Goal: Information Seeking & Learning: Check status

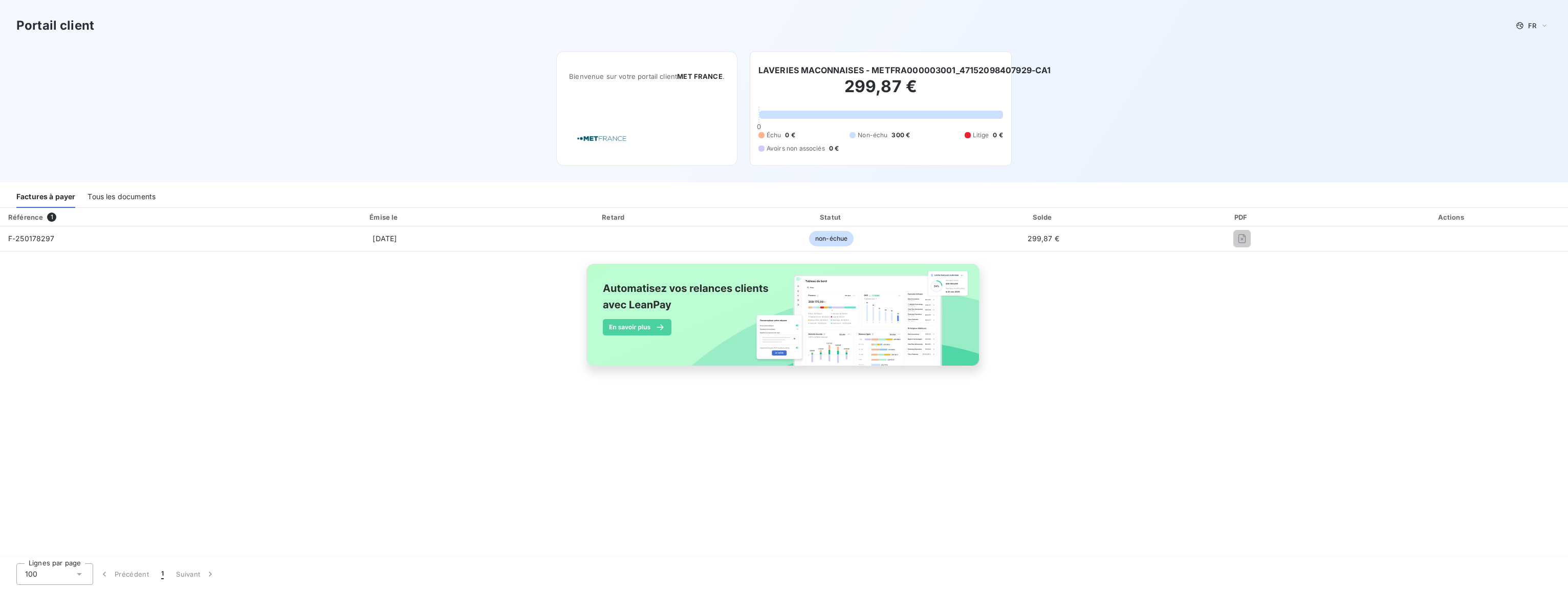
click at [113, 197] on div "Tous les documents" at bounding box center [122, 197] width 68 height 21
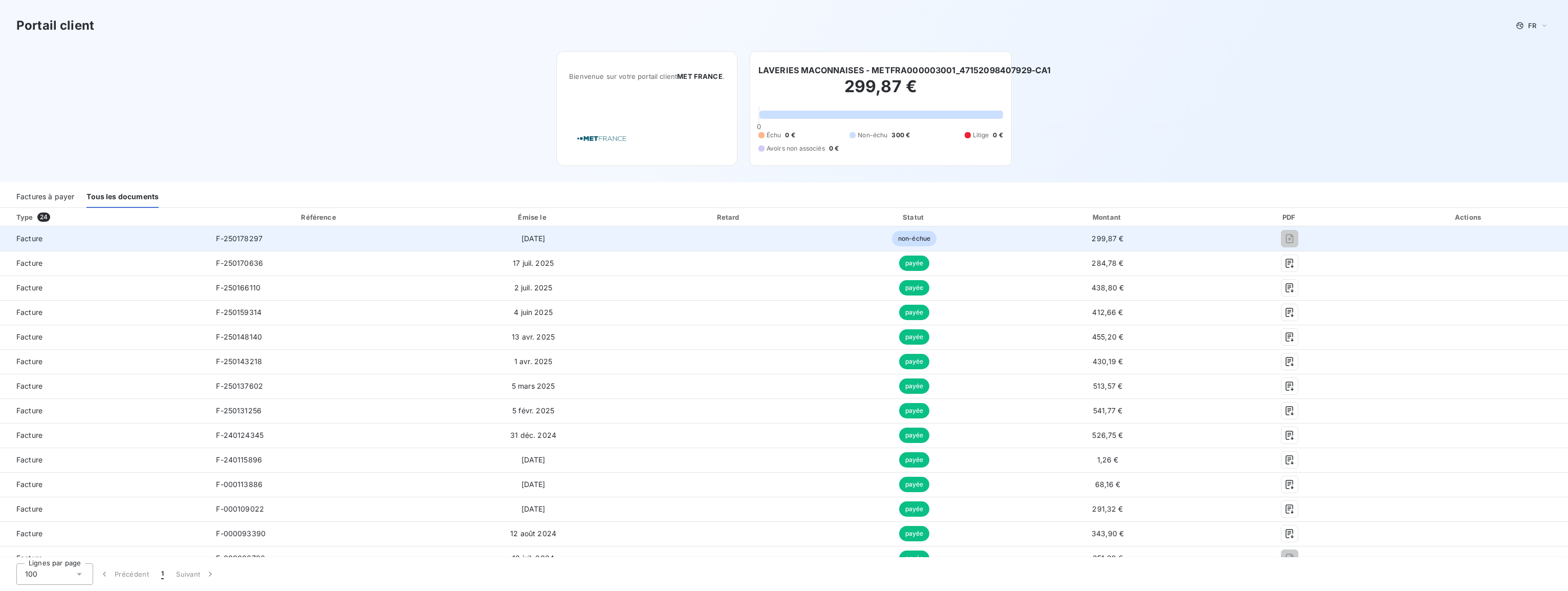
click at [945, 242] on td "non-échue" at bounding box center [915, 239] width 183 height 25
click at [919, 239] on span "non-échue" at bounding box center [914, 238] width 45 height 15
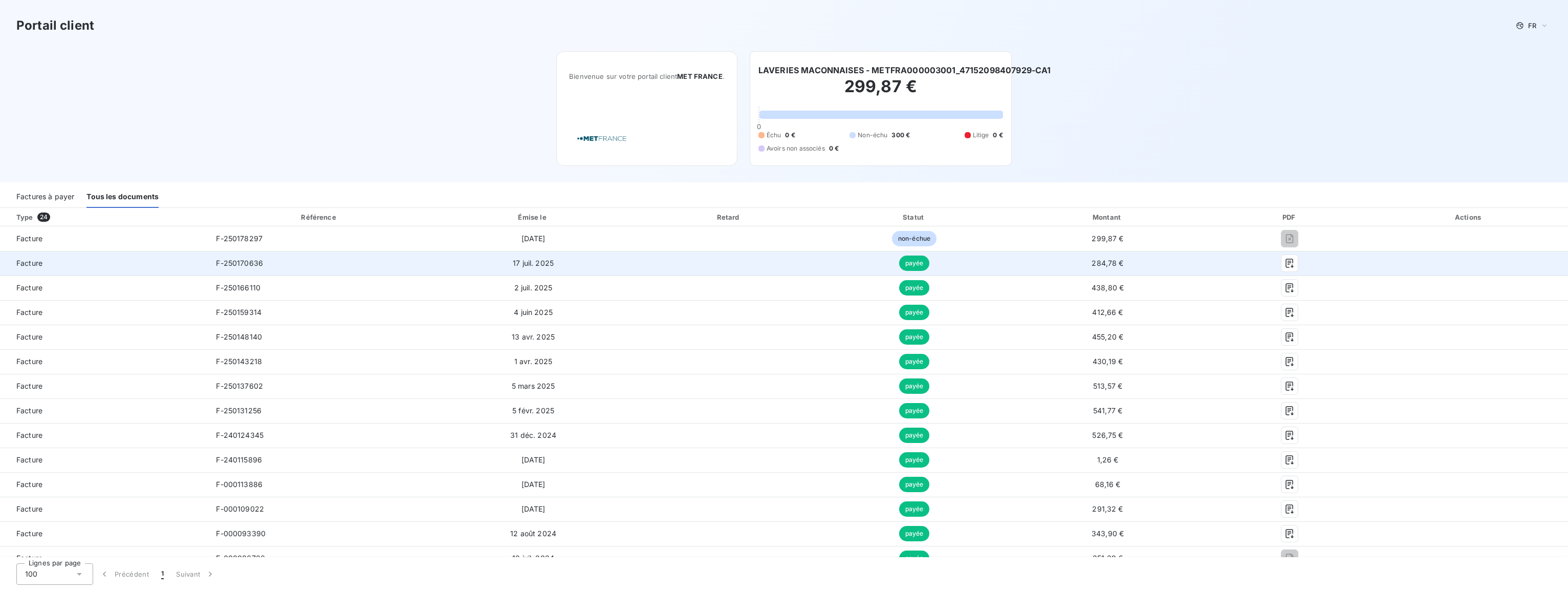
click at [969, 263] on td "payée" at bounding box center [915, 263] width 183 height 25
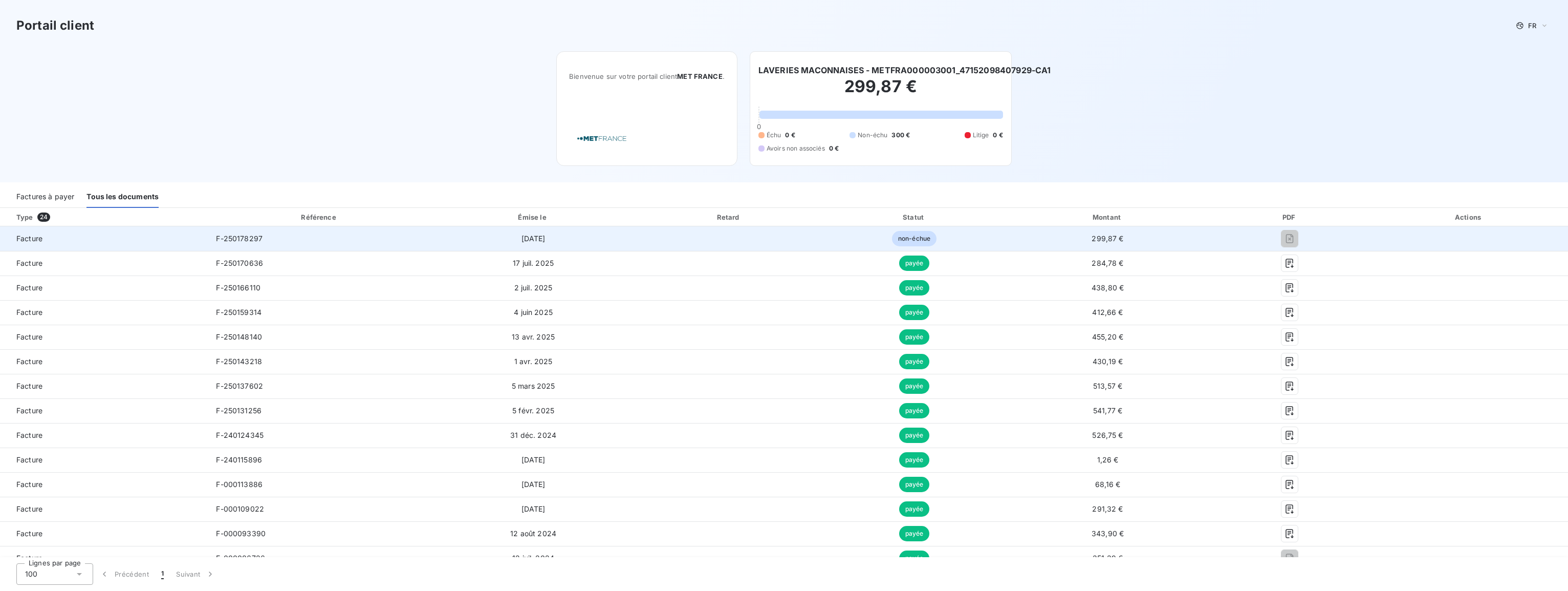
click at [41, 235] on span "Facture" at bounding box center [104, 238] width 191 height 10
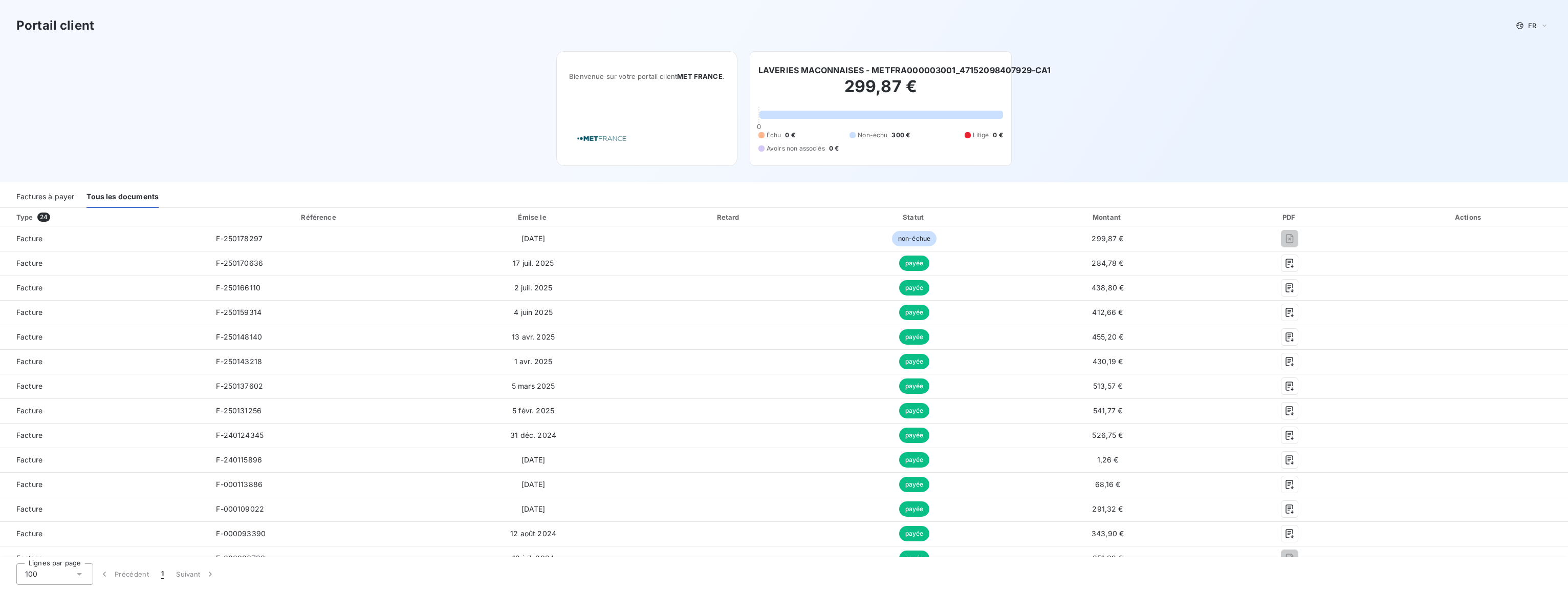
click at [322, 215] on div "Référence" at bounding box center [318, 217] width 35 height 8
click at [981, 135] on span "Litige" at bounding box center [981, 135] width 17 height 9
click at [832, 141] on div "Échu 0 € Non-échu 300 € Litige 0 € Avoirs non associés 0 €" at bounding box center [881, 142] width 245 height 23
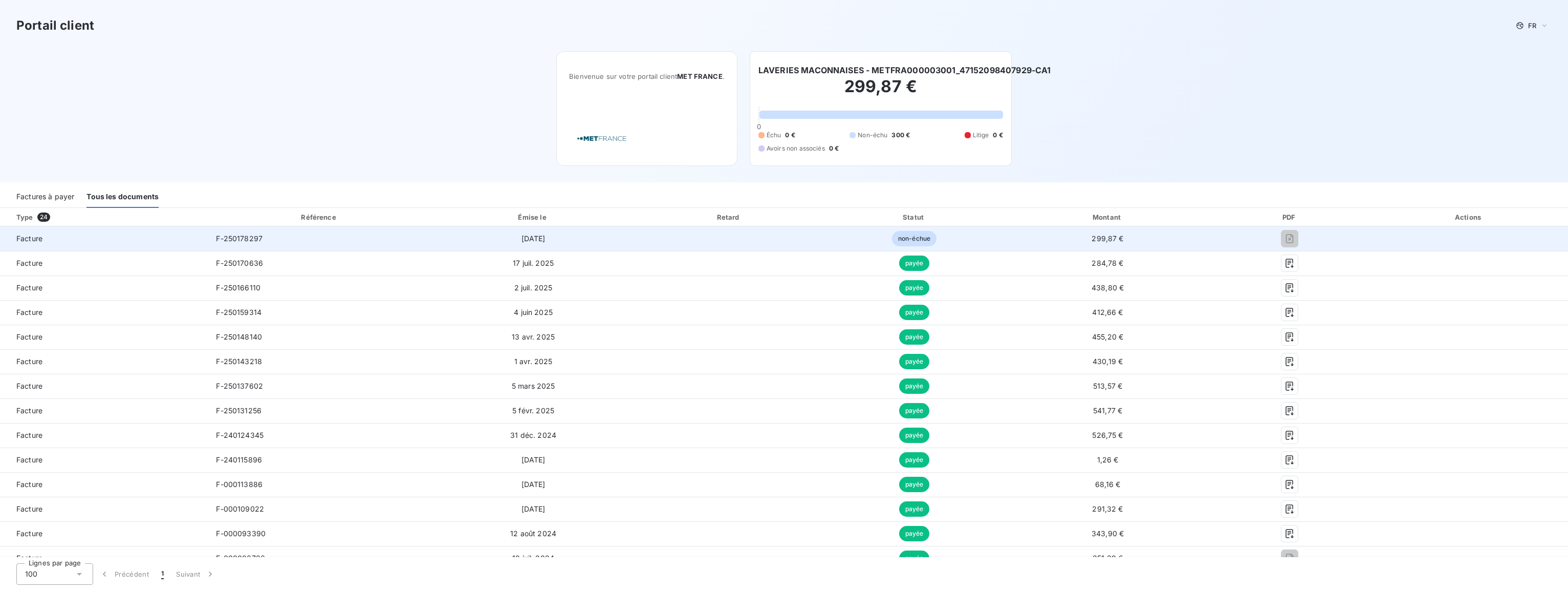
click at [902, 231] on span "non-échue" at bounding box center [914, 238] width 45 height 15
click at [1092, 235] on span "299,87 €" at bounding box center [1107, 238] width 31 height 9
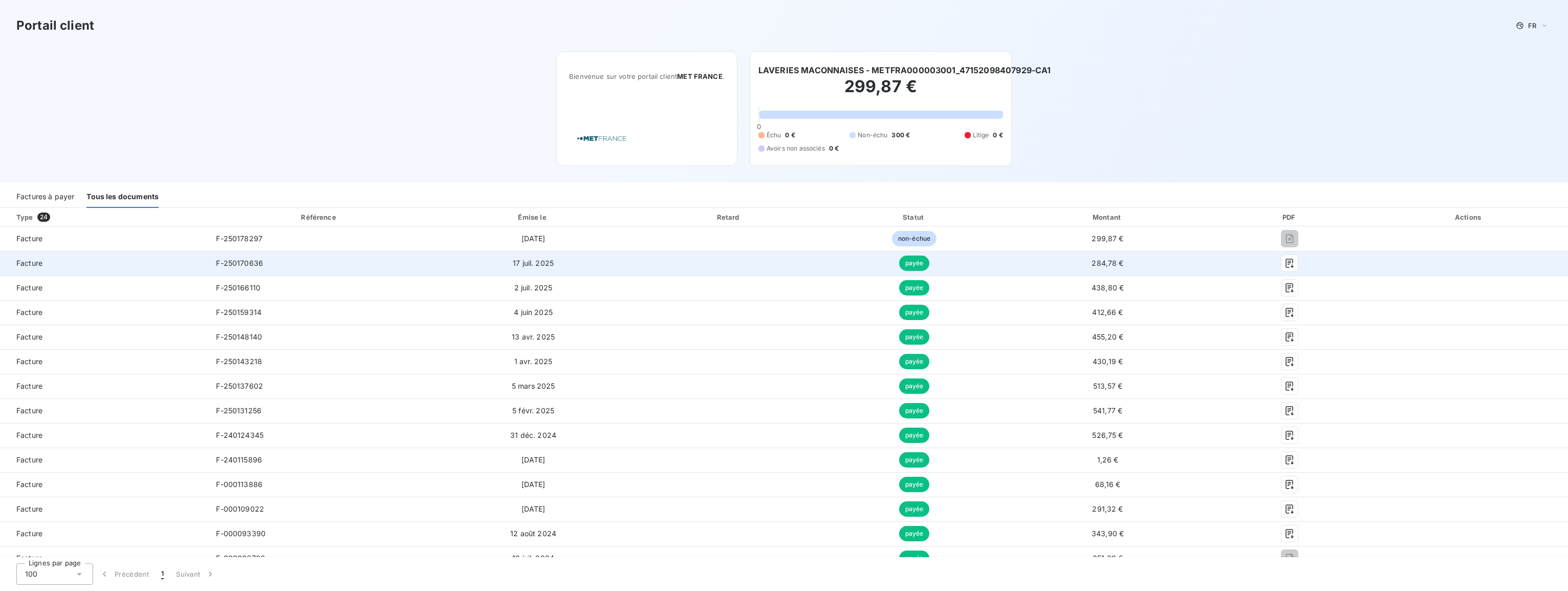
click at [1251, 263] on div at bounding box center [1289, 263] width 144 height 17
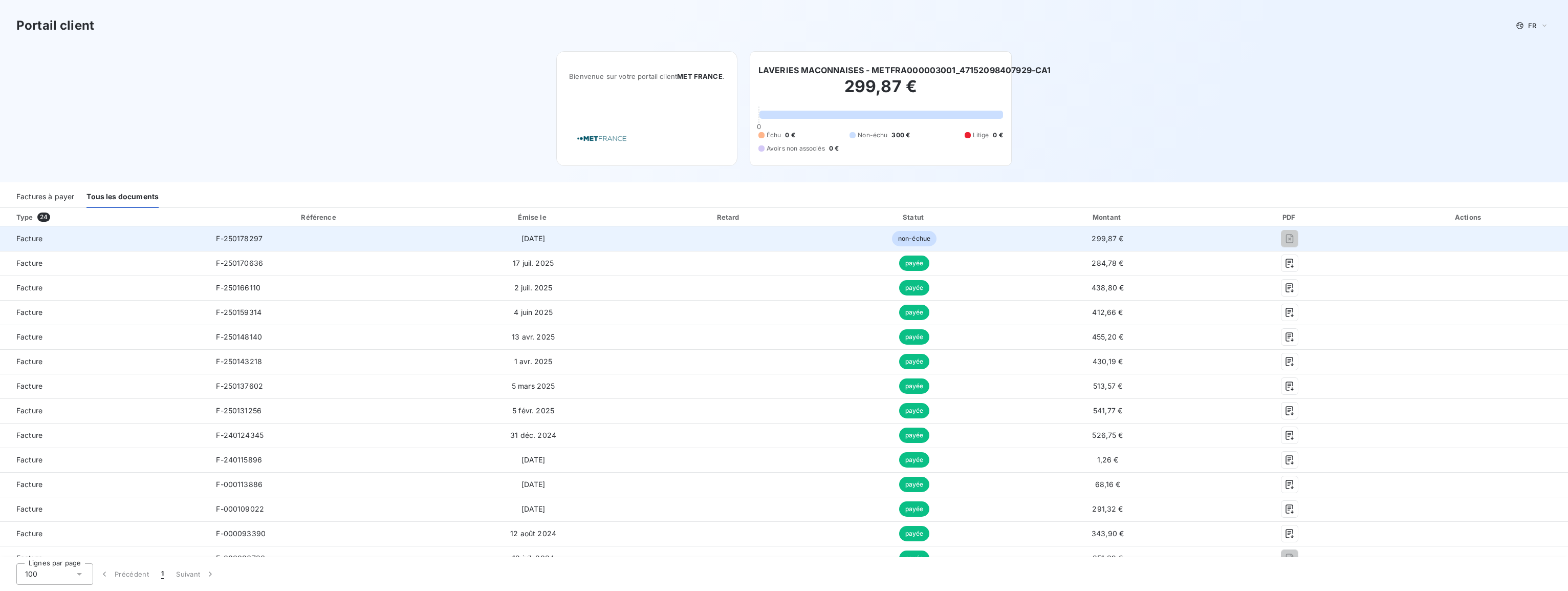
drag, startPoint x: 1280, startPoint y: 238, endPoint x: 1144, endPoint y: 245, distance: 136.2
click at [1144, 245] on td "299,87 €" at bounding box center [1107, 239] width 204 height 25
click at [539, 234] on span "3 sept. 2025" at bounding box center [533, 238] width 24 height 9
drag, startPoint x: 539, startPoint y: 234, endPoint x: 510, endPoint y: 240, distance: 29.6
click at [521, 240] on span "3 sept. 2025" at bounding box center [533, 238] width 24 height 9
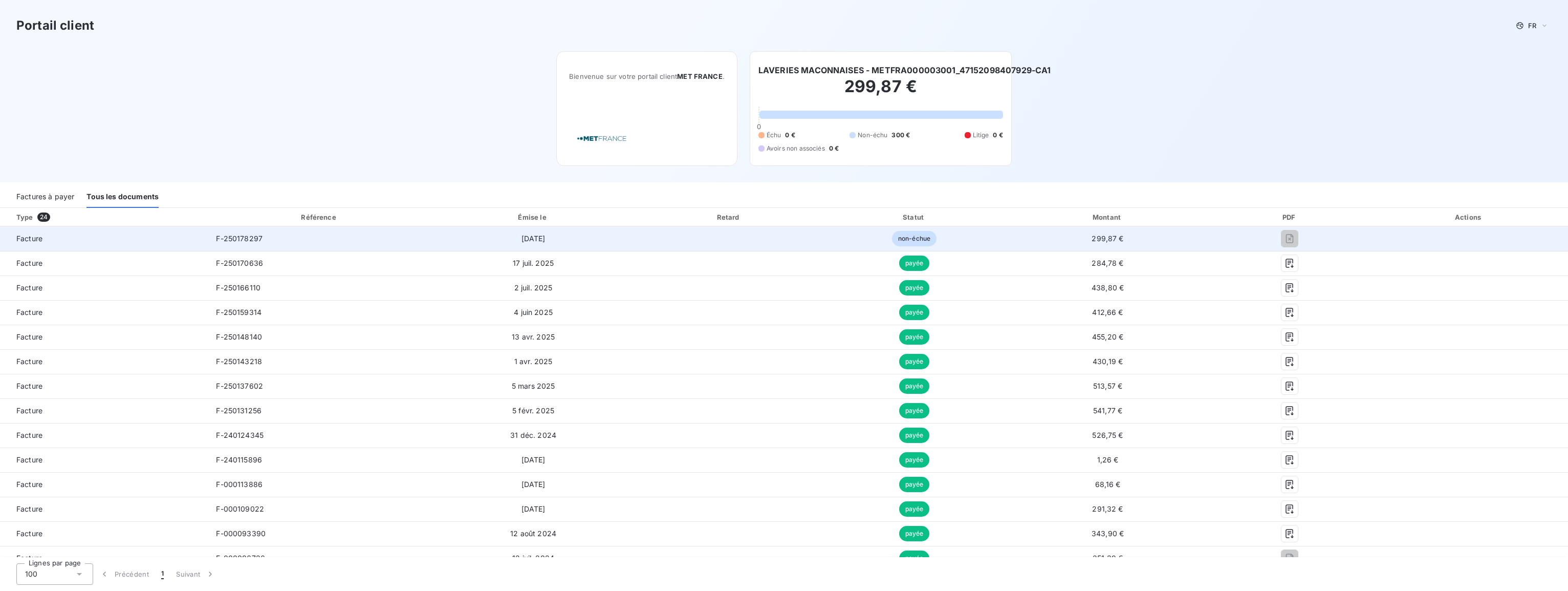
click at [229, 241] on span "F-250178297" at bounding box center [239, 238] width 47 height 9
click at [62, 237] on span "Facture" at bounding box center [104, 238] width 191 height 10
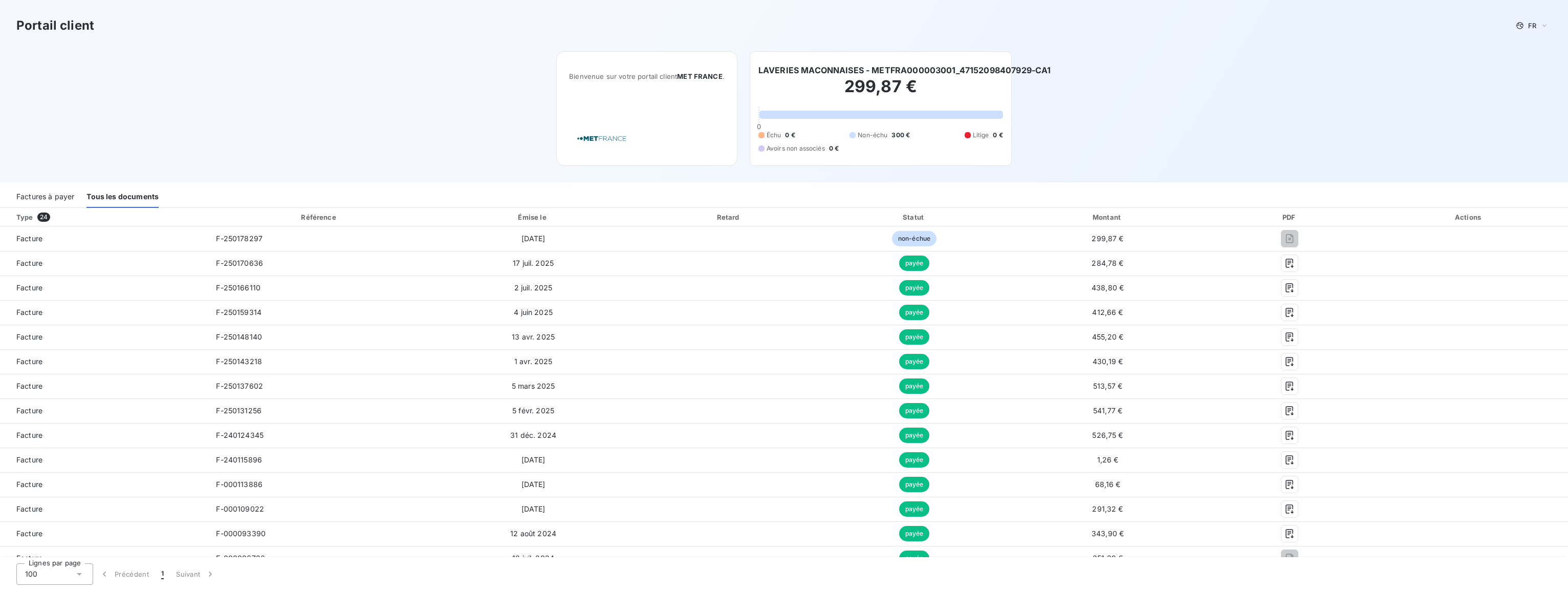
click at [25, 194] on div "Factures à payer" at bounding box center [45, 197] width 58 height 21
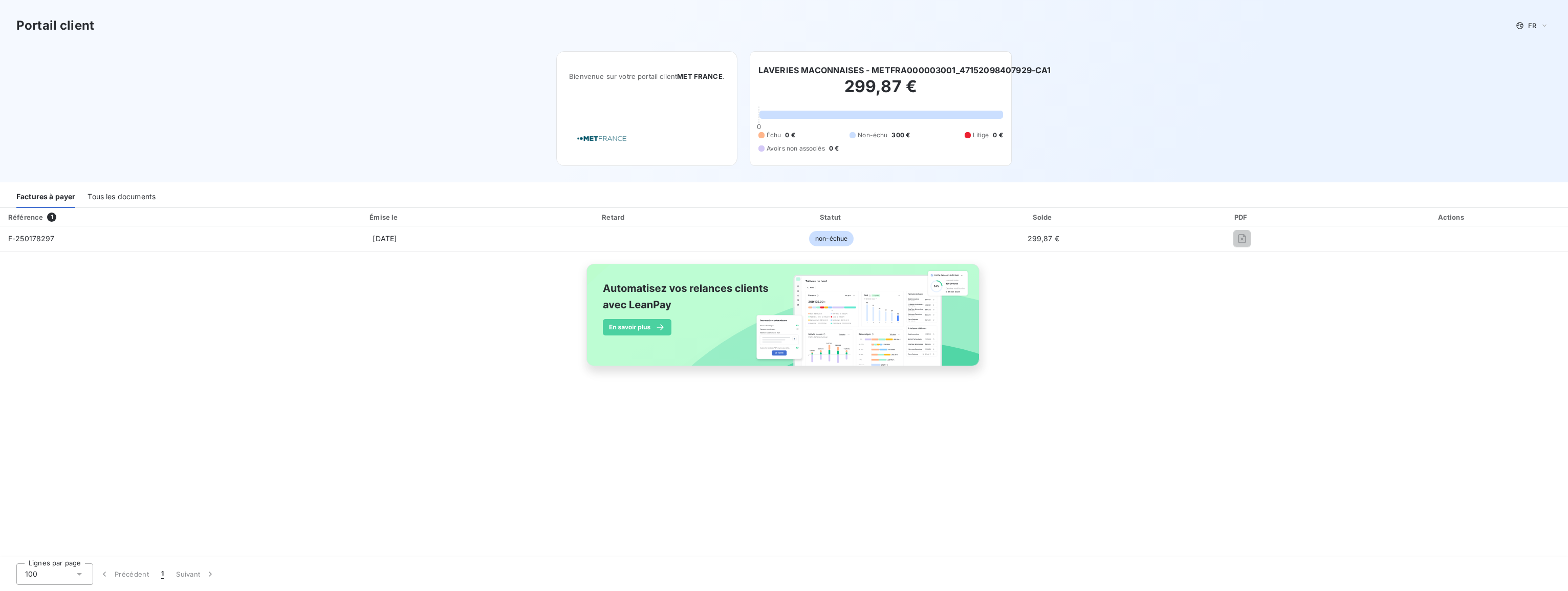
click at [121, 195] on div "Tous les documents" at bounding box center [122, 197] width 68 height 21
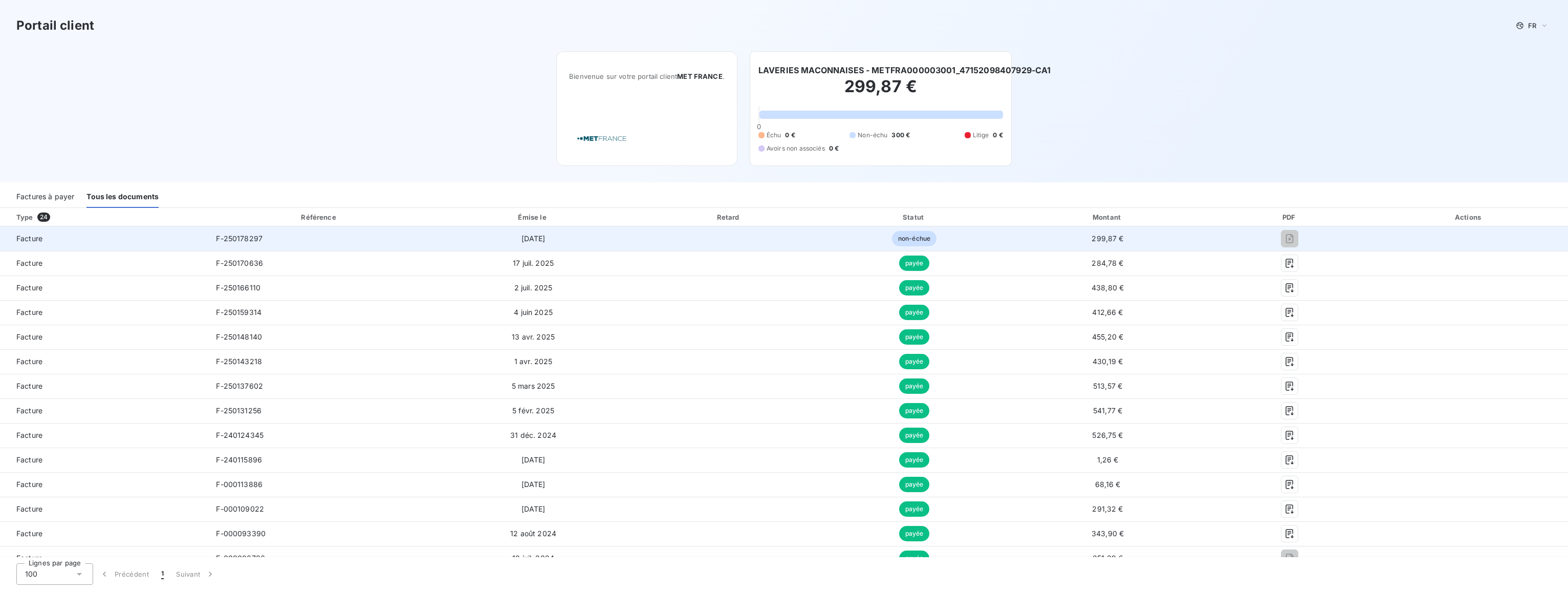
click at [538, 240] on span "3 sept. 2025" at bounding box center [533, 238] width 24 height 9
drag, startPoint x: 990, startPoint y: 232, endPoint x: 995, endPoint y: 236, distance: 6.4
click at [990, 233] on td "non-échue" at bounding box center [915, 239] width 183 height 25
